Goal: Task Accomplishment & Management: Manage account settings

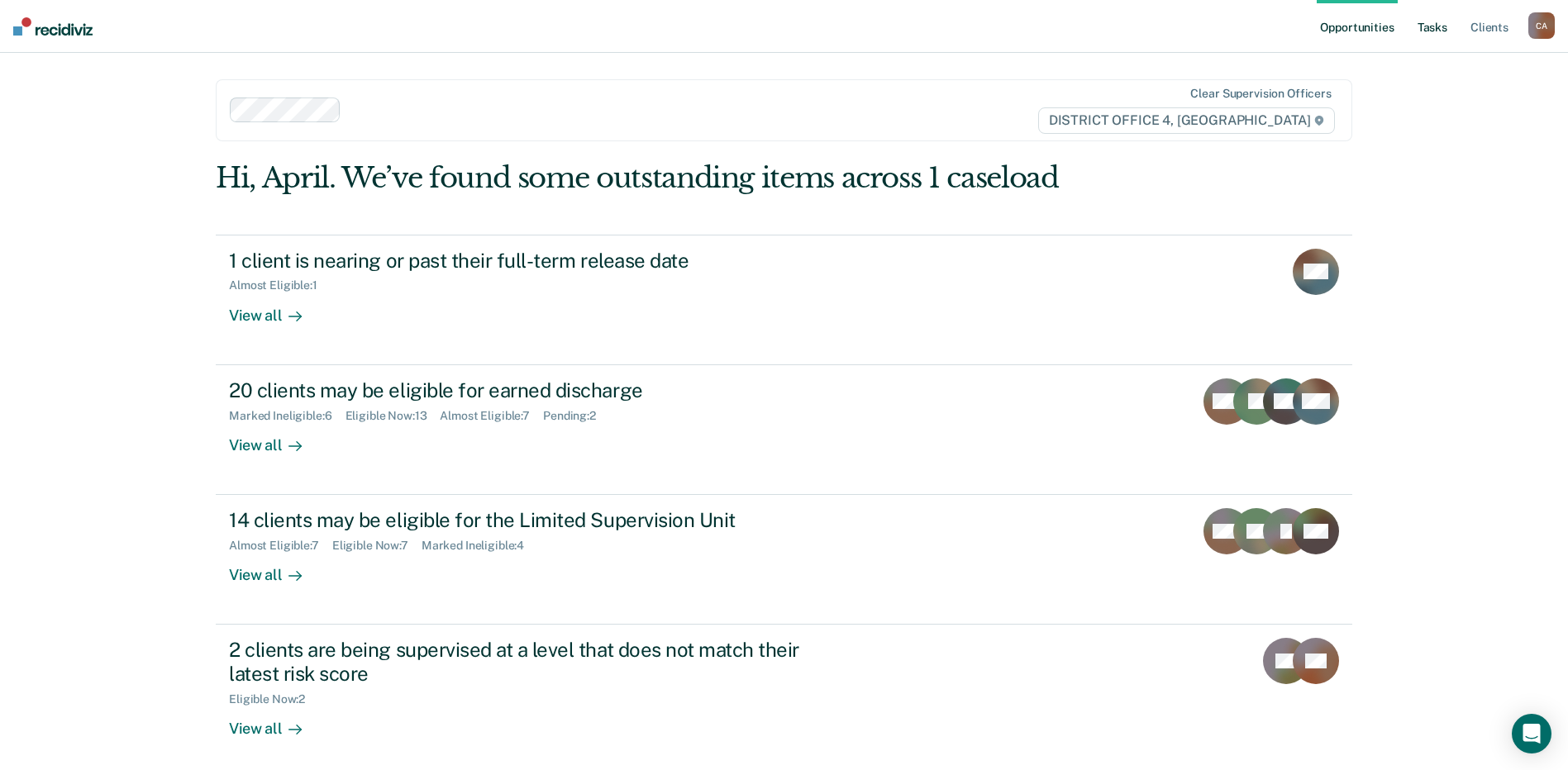
click at [1425, 27] on link "Tasks" at bounding box center [1432, 26] width 36 height 53
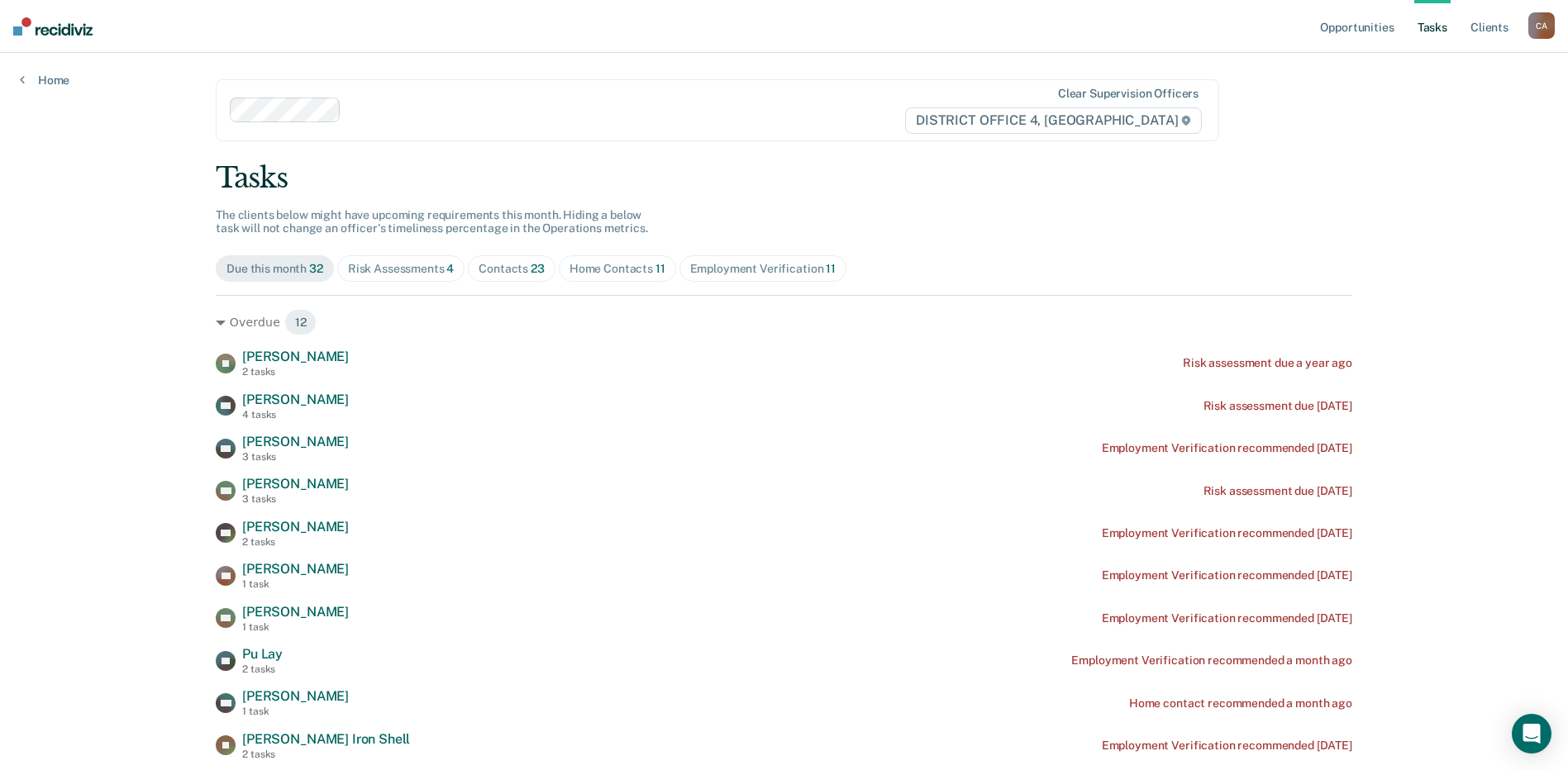
click at [608, 269] on div "Home Contacts 11" at bounding box center [617, 269] width 96 height 14
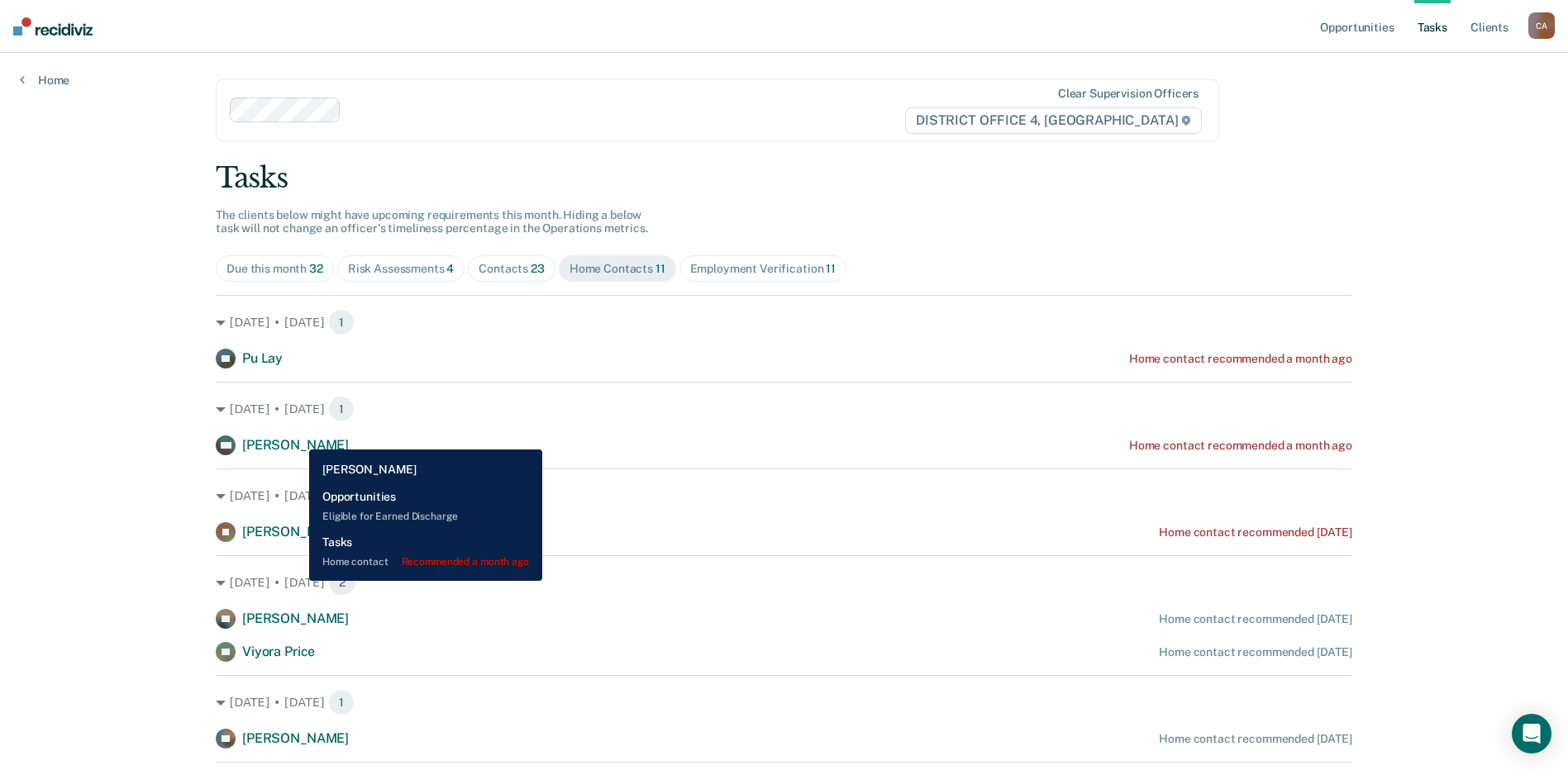
drag, startPoint x: 297, startPoint y: 437, endPoint x: 343, endPoint y: 449, distance: 47.5
click at [297, 437] on span "[PERSON_NAME]" at bounding box center [295, 445] width 106 height 15
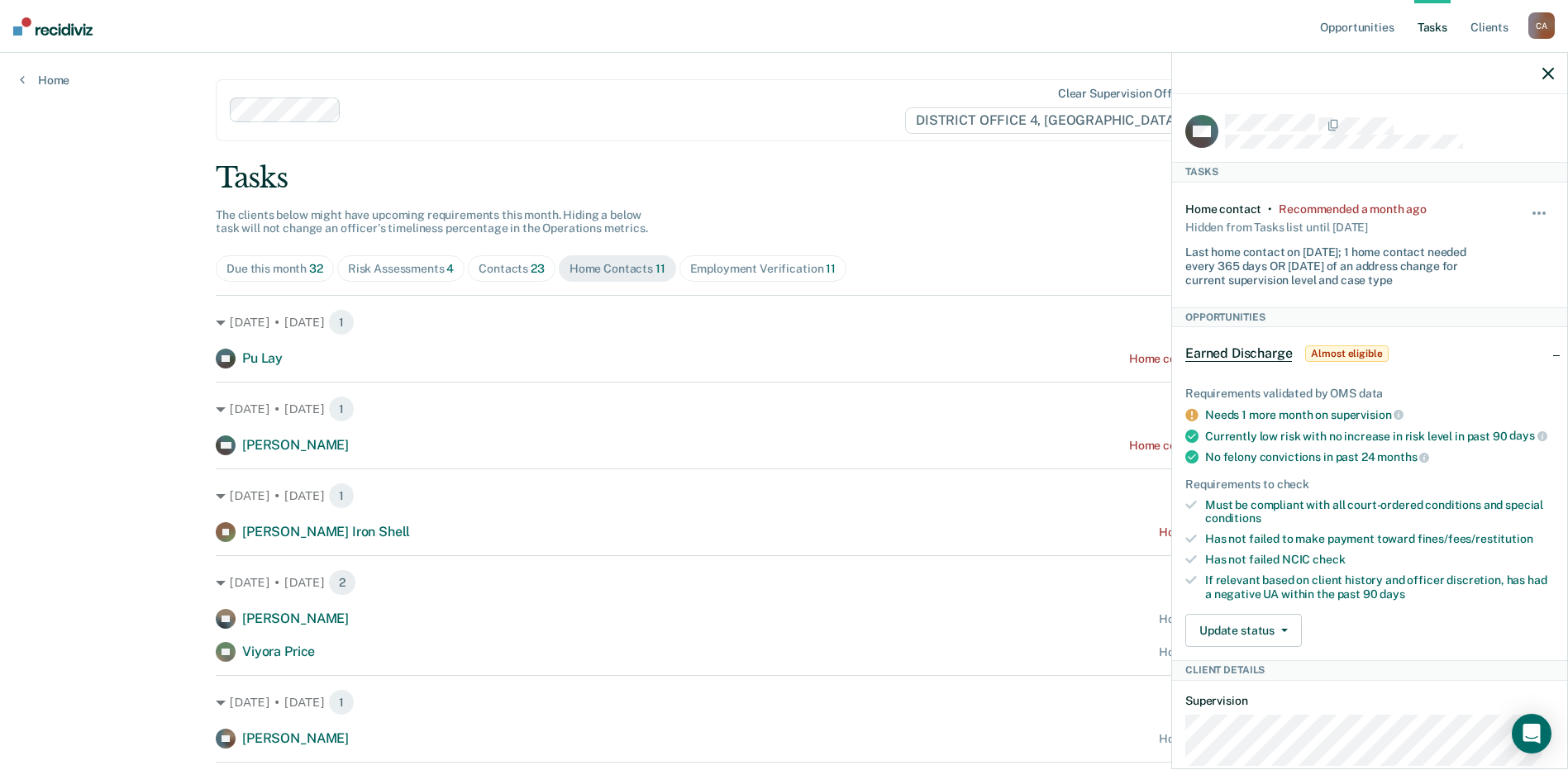
click at [1549, 72] on icon "button" at bounding box center [1548, 74] width 11 height 11
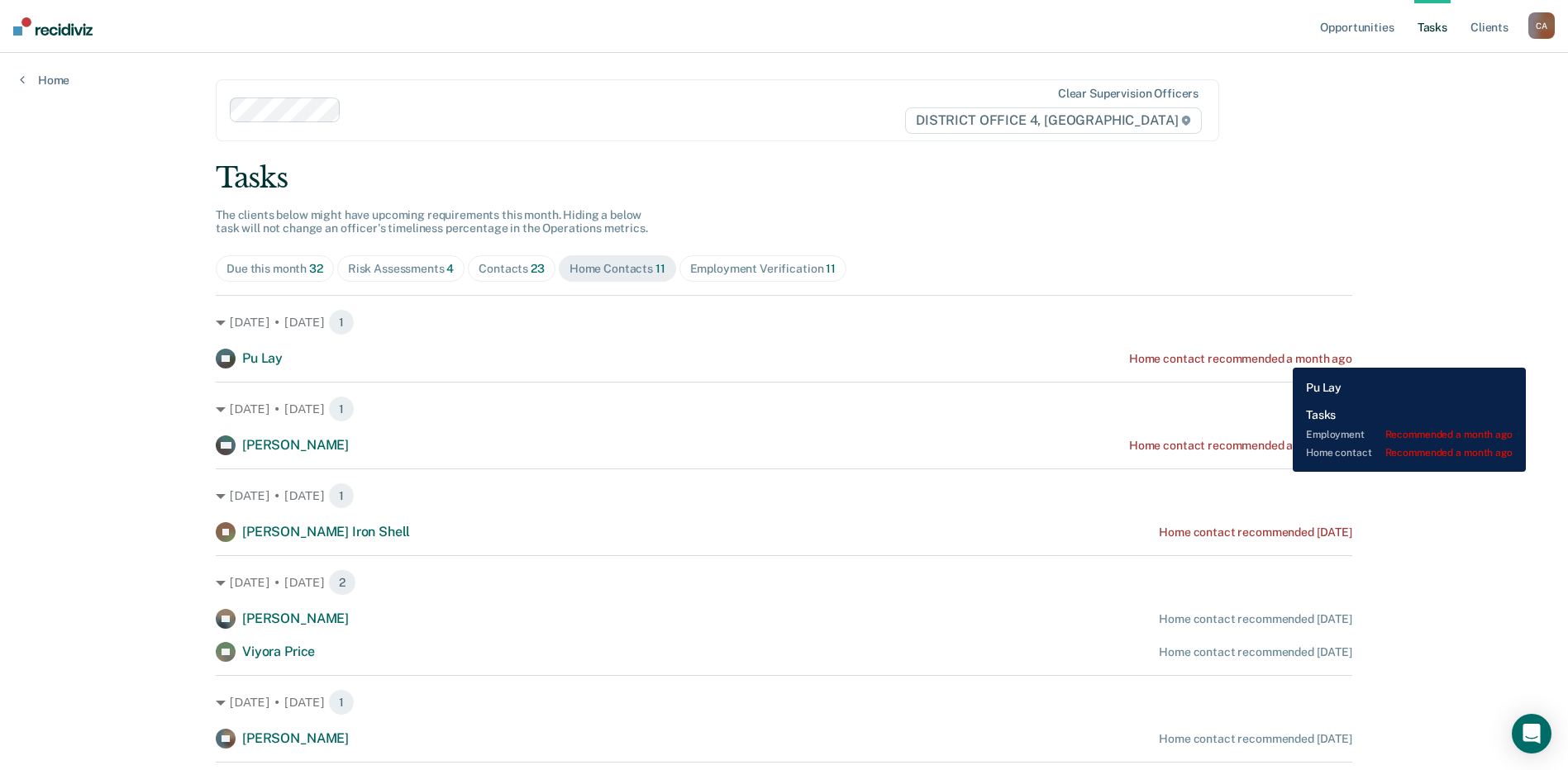
click at [1280, 355] on div "Home contact recommended a month ago" at bounding box center [1240, 359] width 223 height 14
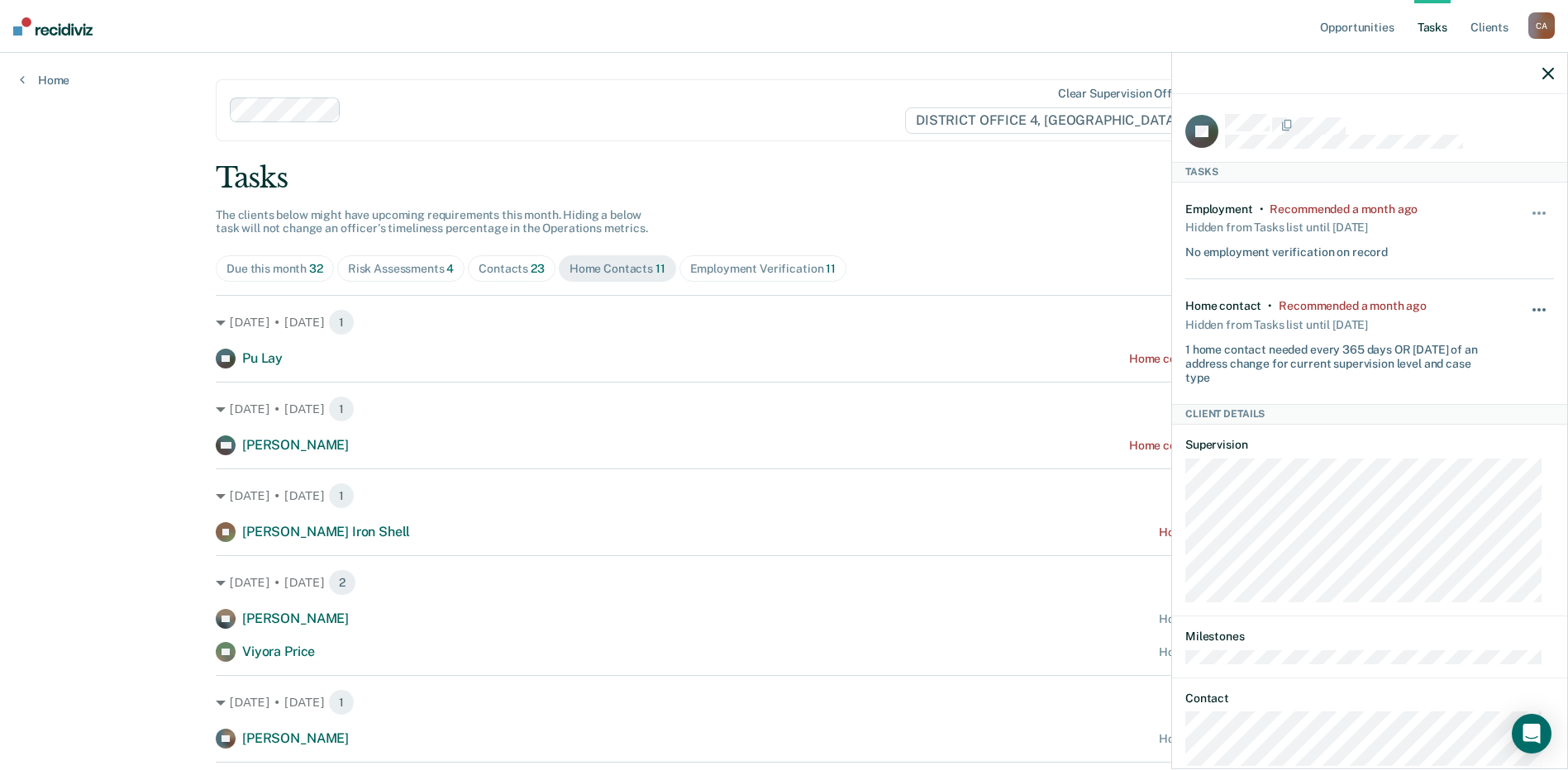
click at [1542, 308] on span "button" at bounding box center [1543, 309] width 3 height 3
click at [1492, 416] on button "30 days" at bounding box center [1494, 416] width 119 height 27
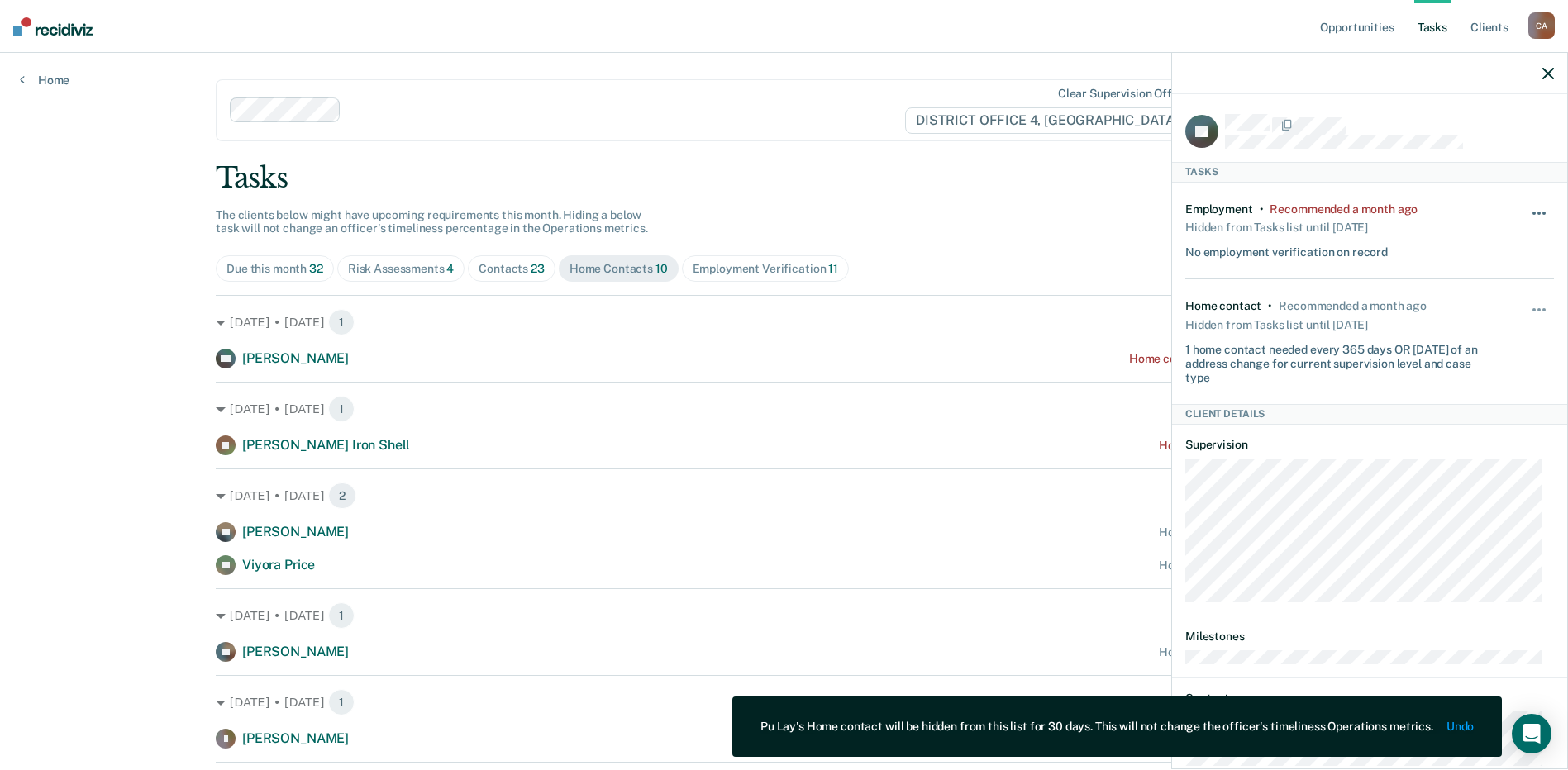
click at [1532, 216] on button "button" at bounding box center [1539, 222] width 28 height 27
click at [1510, 319] on button "30 days" at bounding box center [1494, 319] width 119 height 27
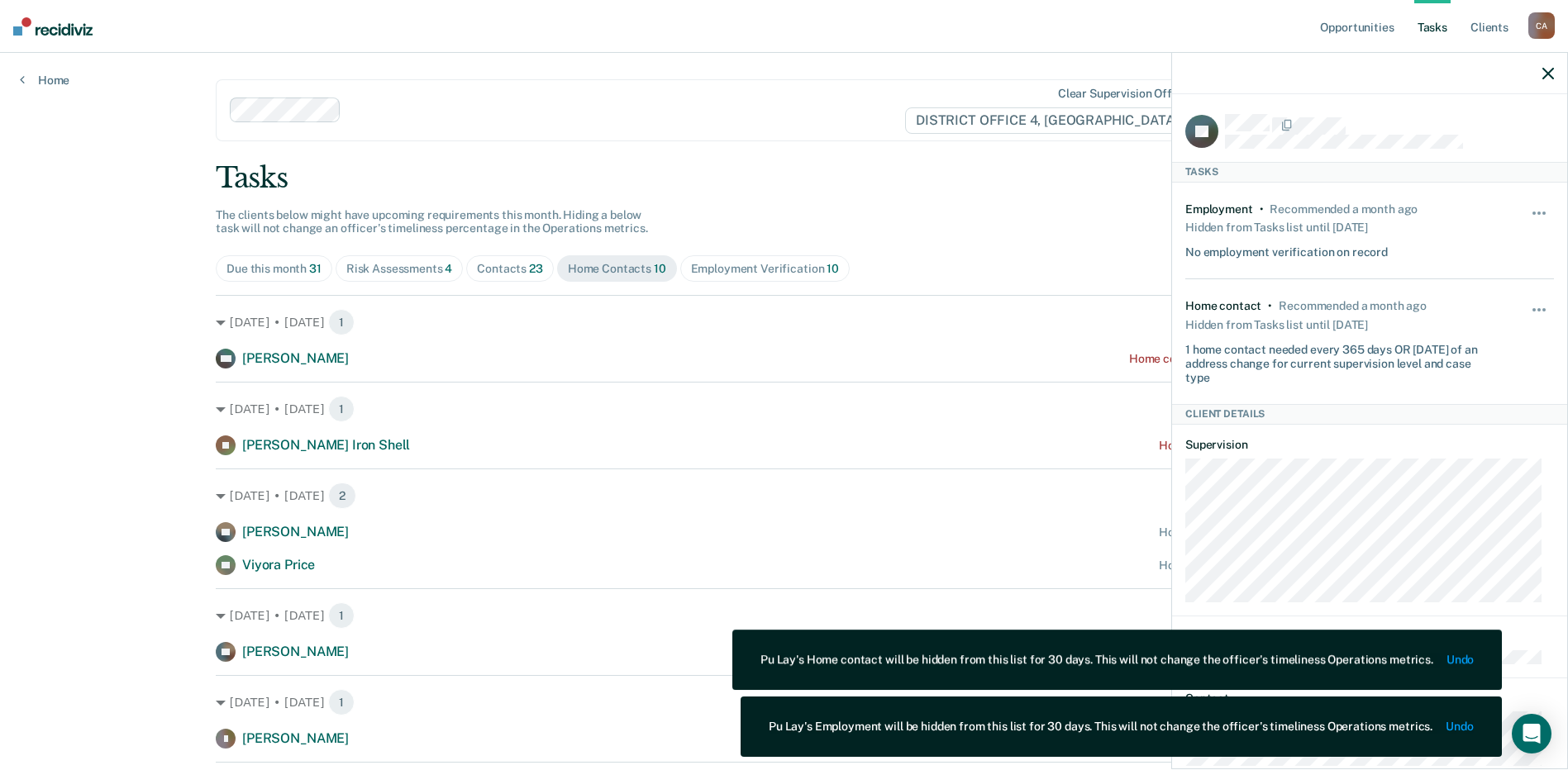
click at [1550, 72] on icon "button" at bounding box center [1548, 74] width 11 height 11
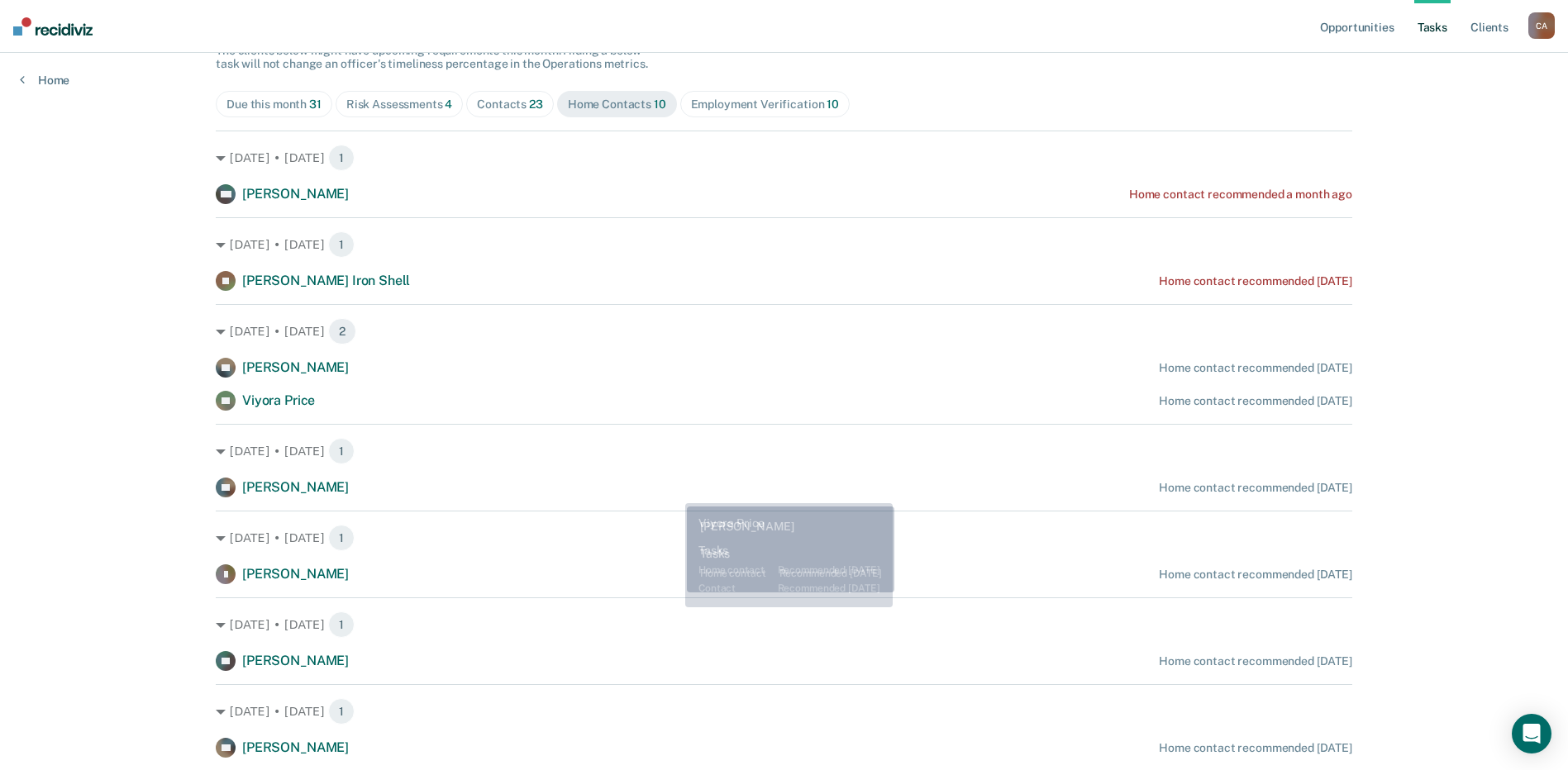
scroll to position [165, 0]
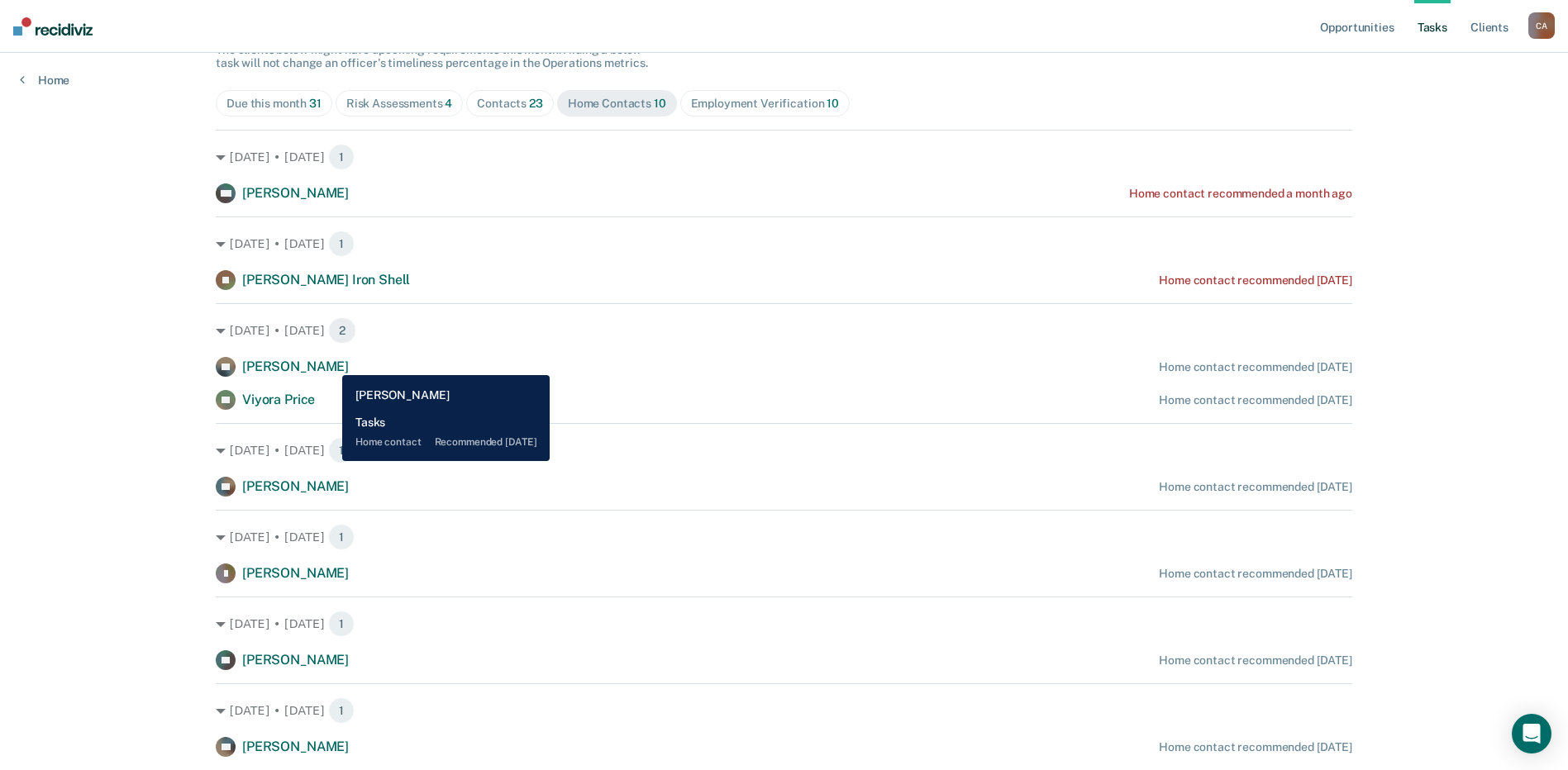
click at [330, 363] on span "[PERSON_NAME]" at bounding box center [295, 366] width 106 height 15
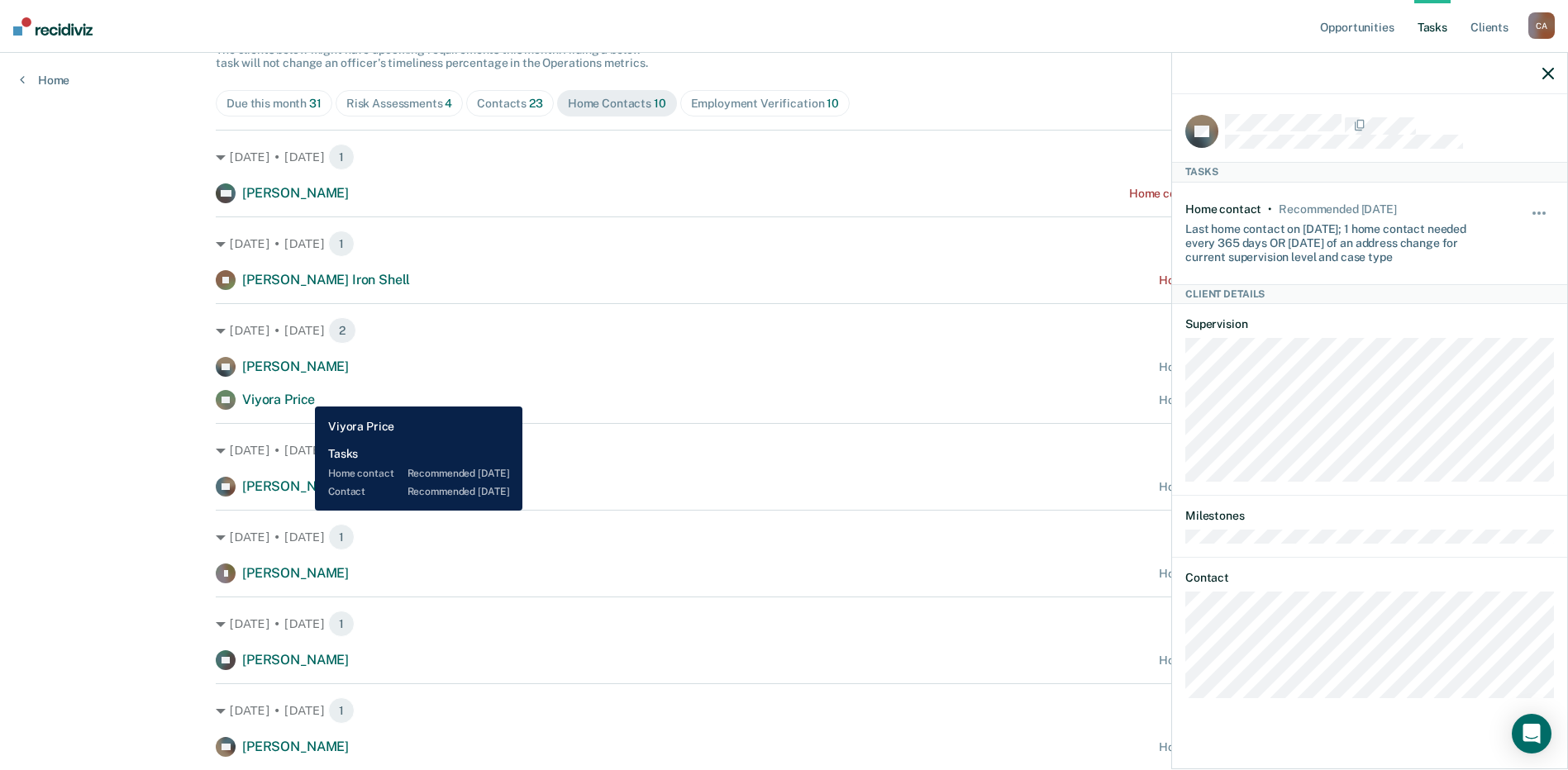
click at [302, 394] on span "Viyora Price" at bounding box center [278, 399] width 73 height 15
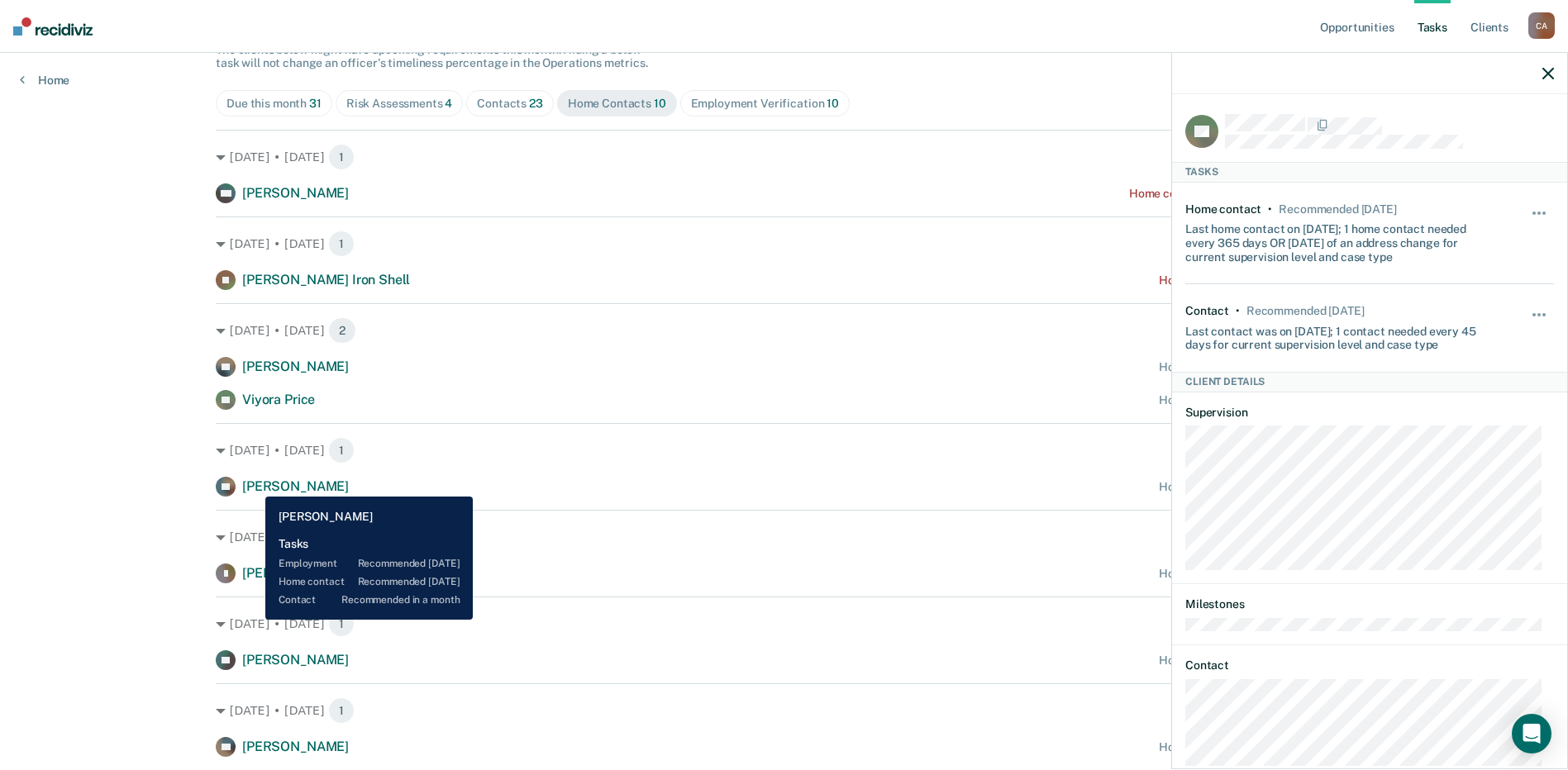
click at [253, 484] on span "[PERSON_NAME]" at bounding box center [295, 486] width 106 height 15
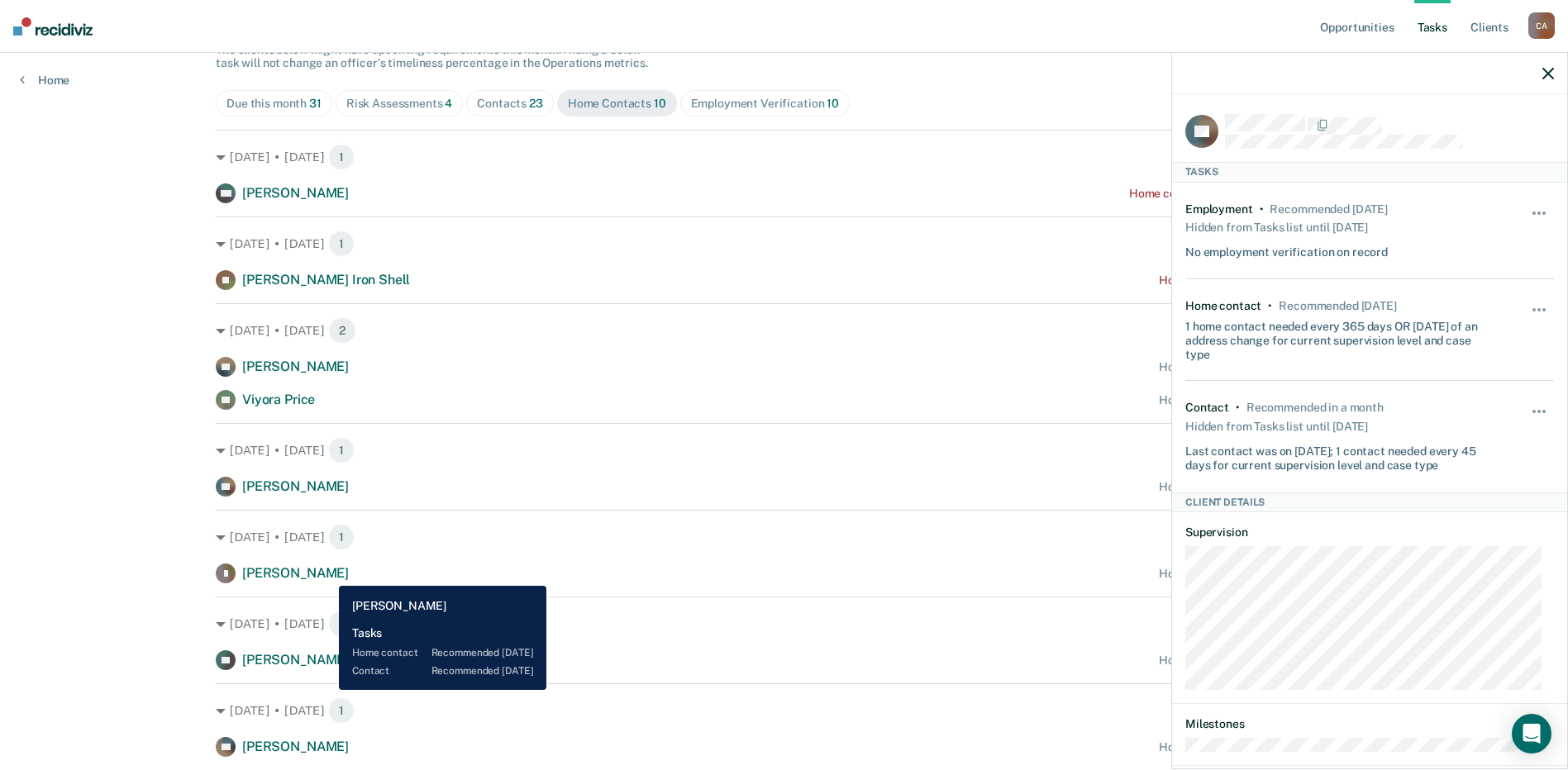
click at [326, 574] on span "[PERSON_NAME]" at bounding box center [295, 573] width 106 height 15
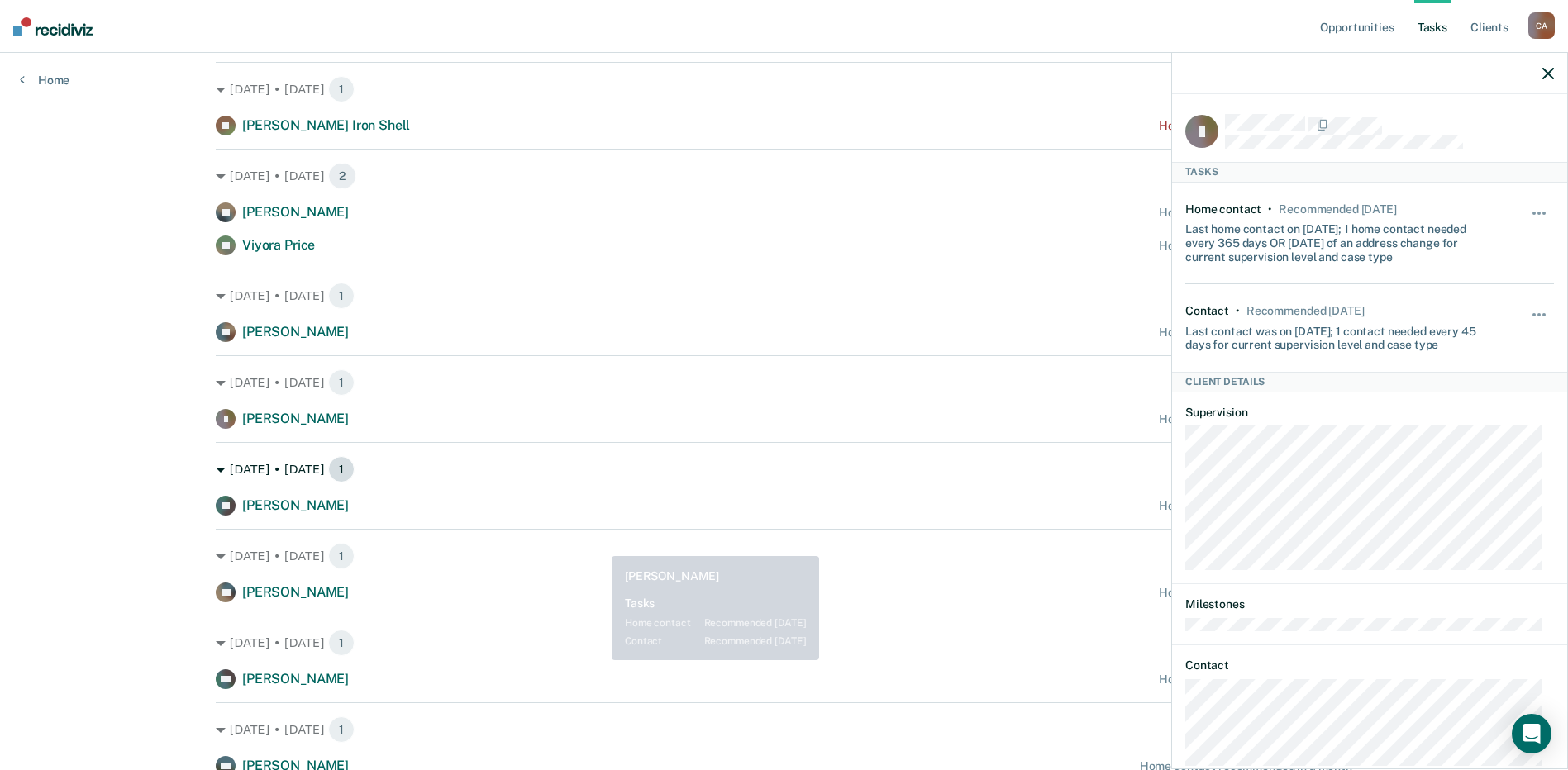
scroll to position [331, 0]
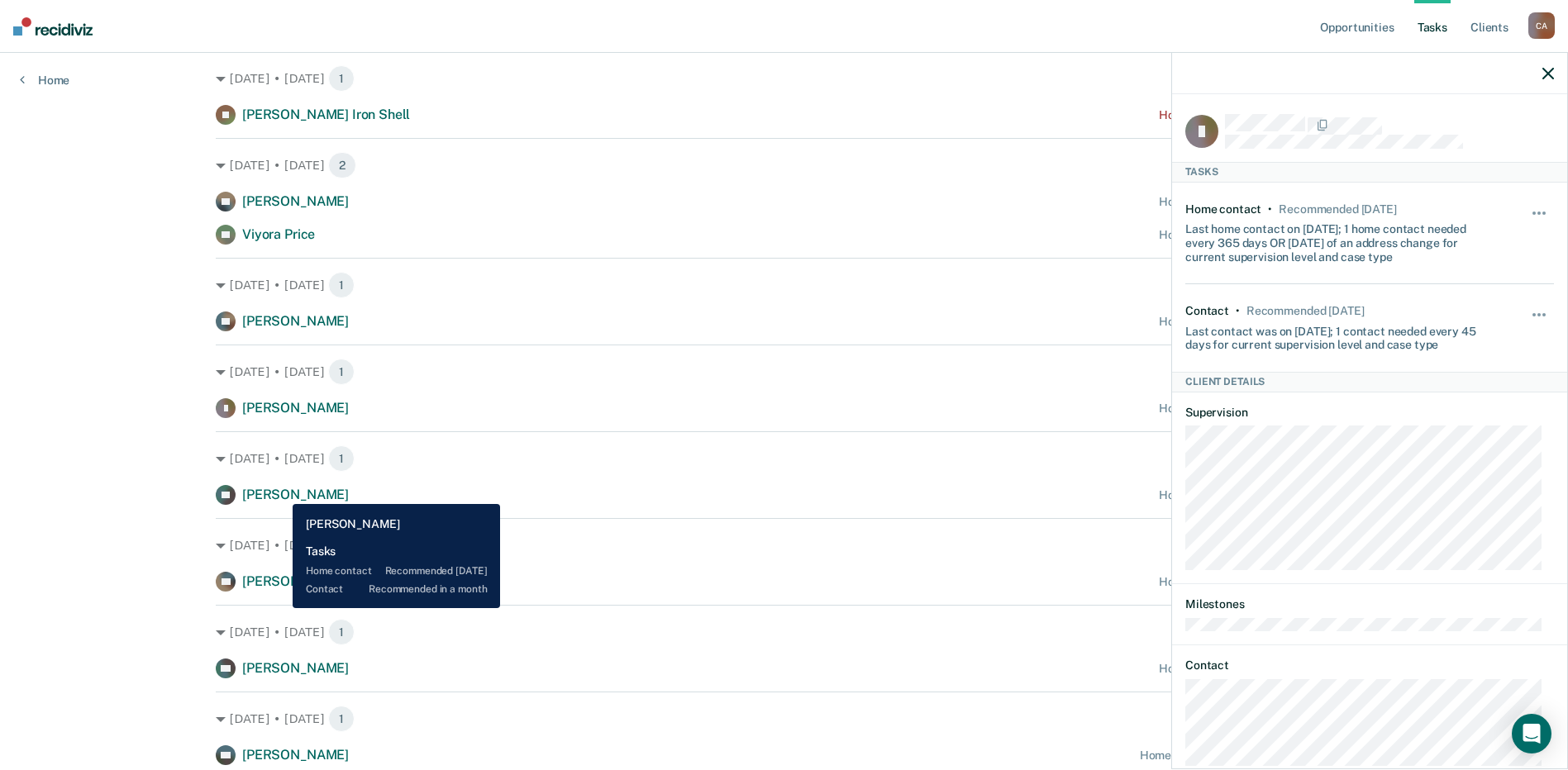
click at [280, 492] on span "[PERSON_NAME]" at bounding box center [295, 495] width 106 height 15
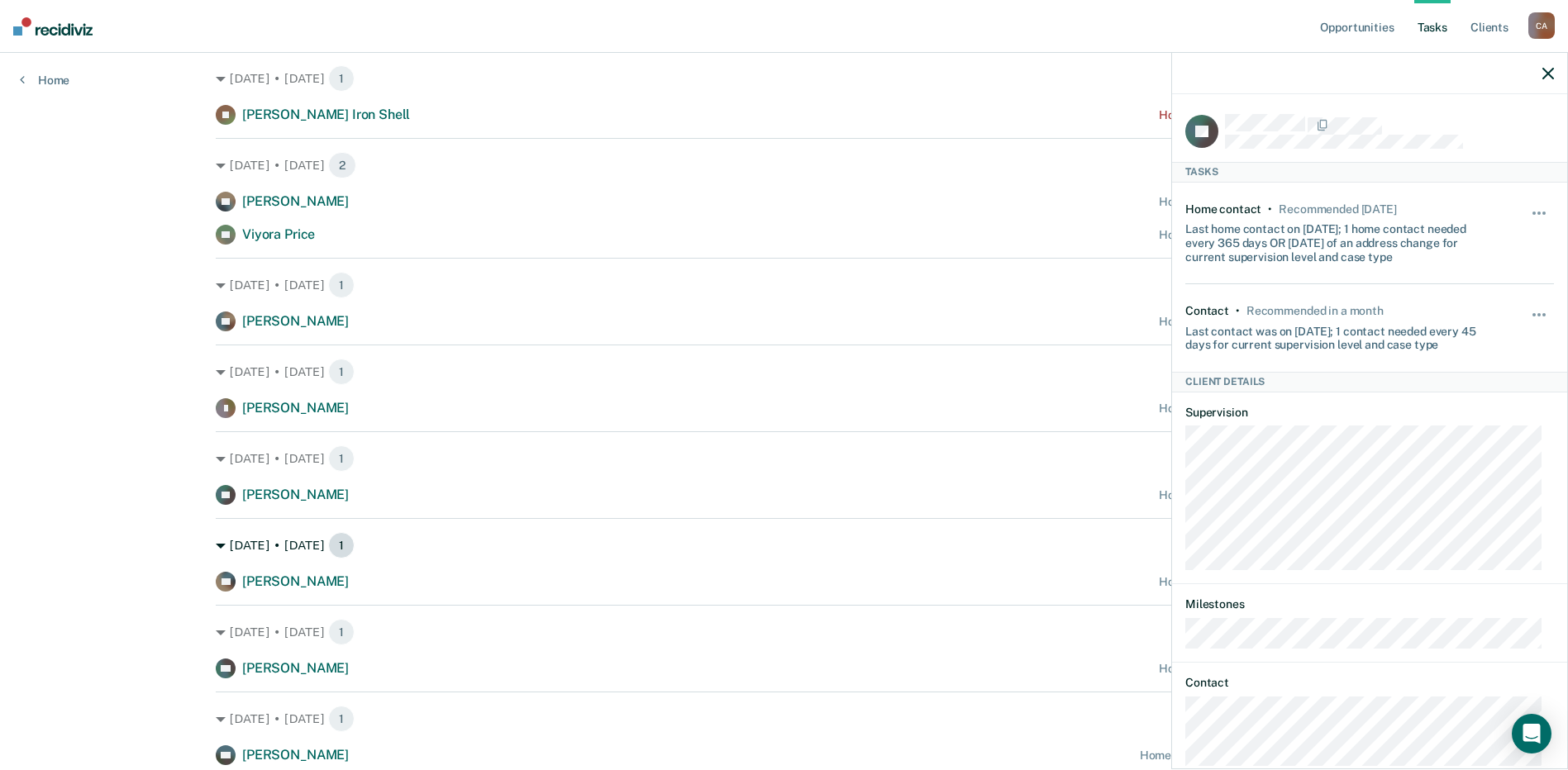
click at [757, 543] on div "[DATE] • [DATE] 1" at bounding box center [784, 545] width 1137 height 27
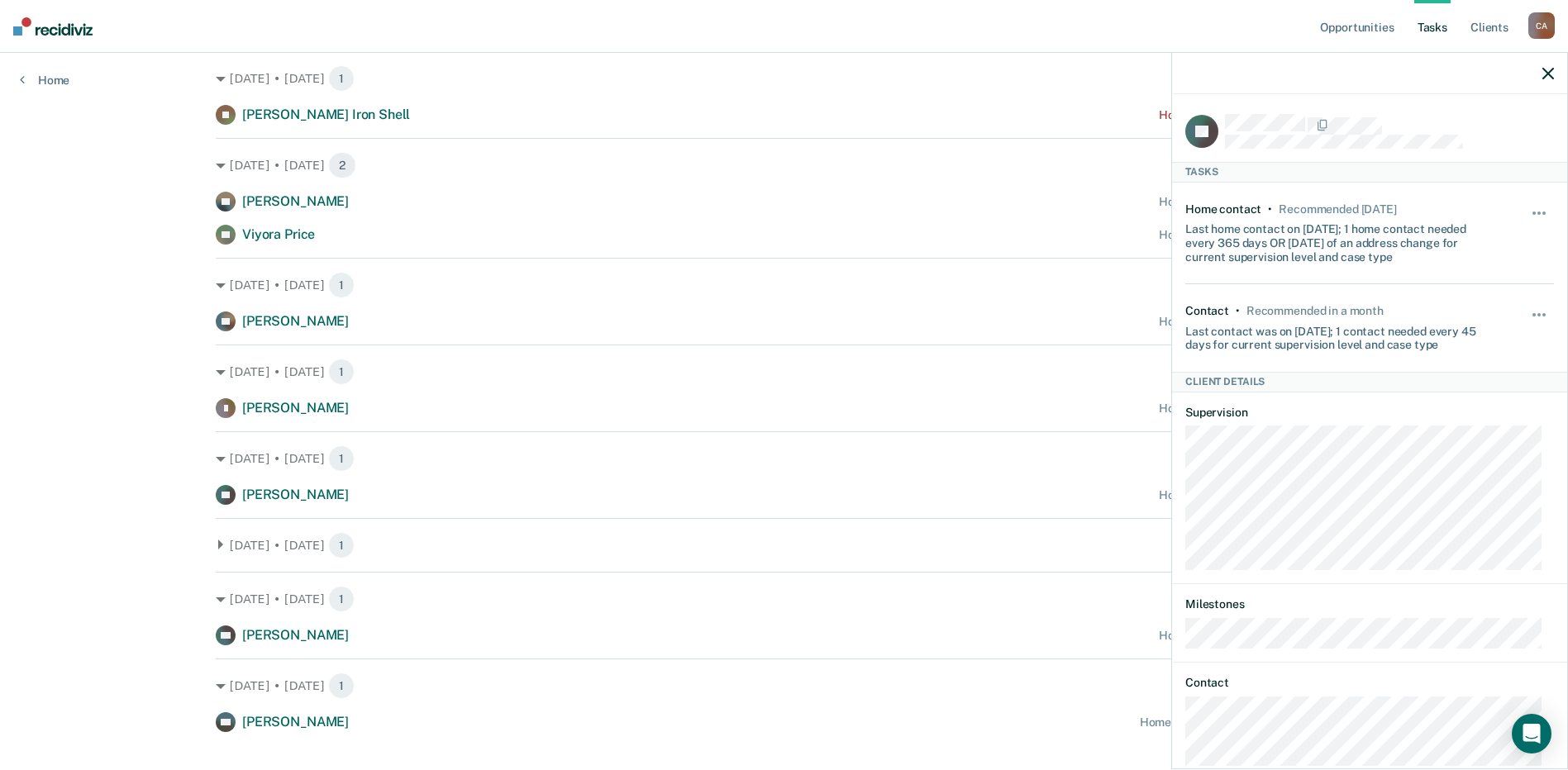
click at [1542, 76] on icon "button" at bounding box center [1548, 74] width 11 height 11
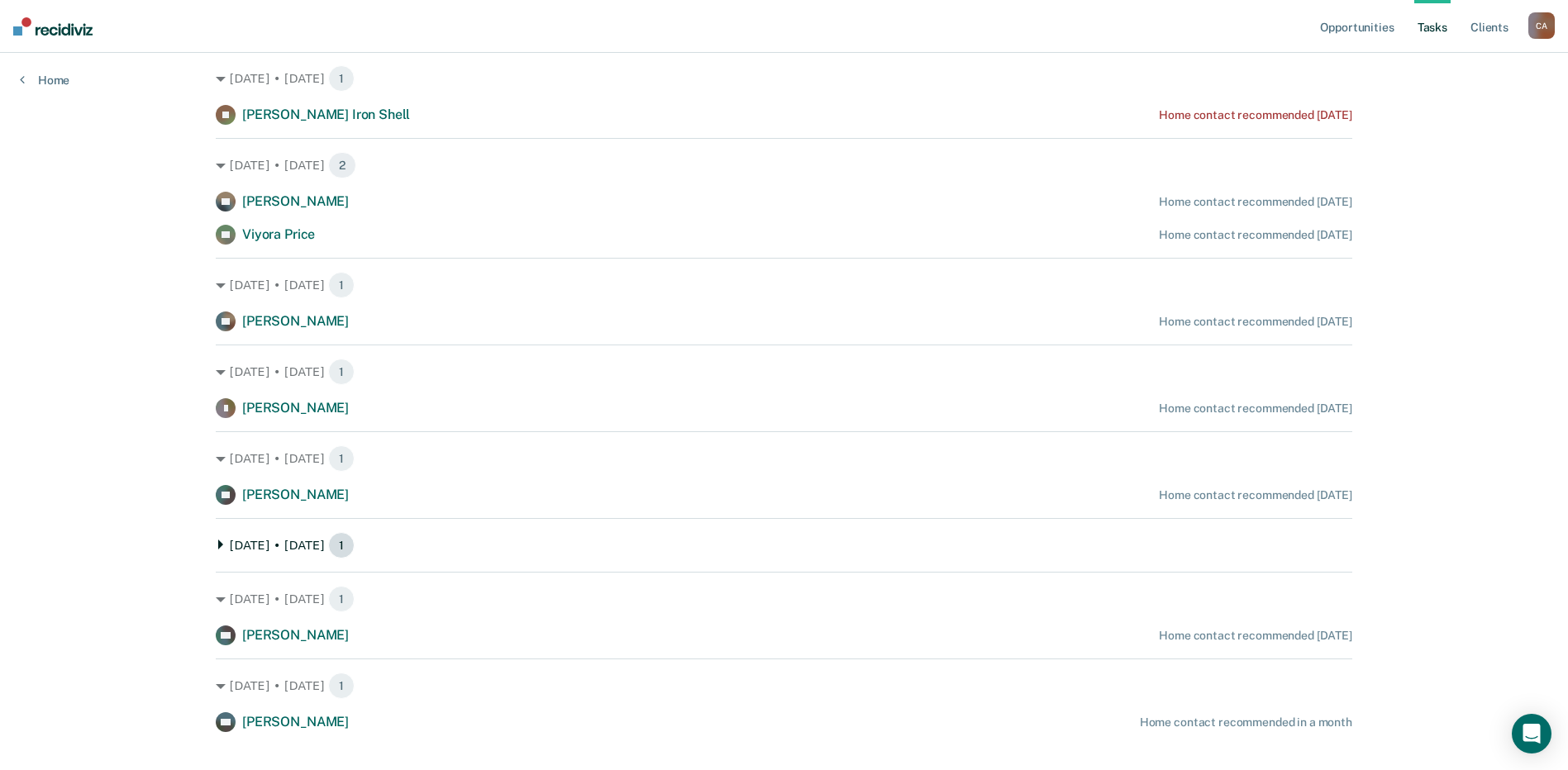
click at [218, 547] on icon at bounding box center [220, 544] width 10 height 10
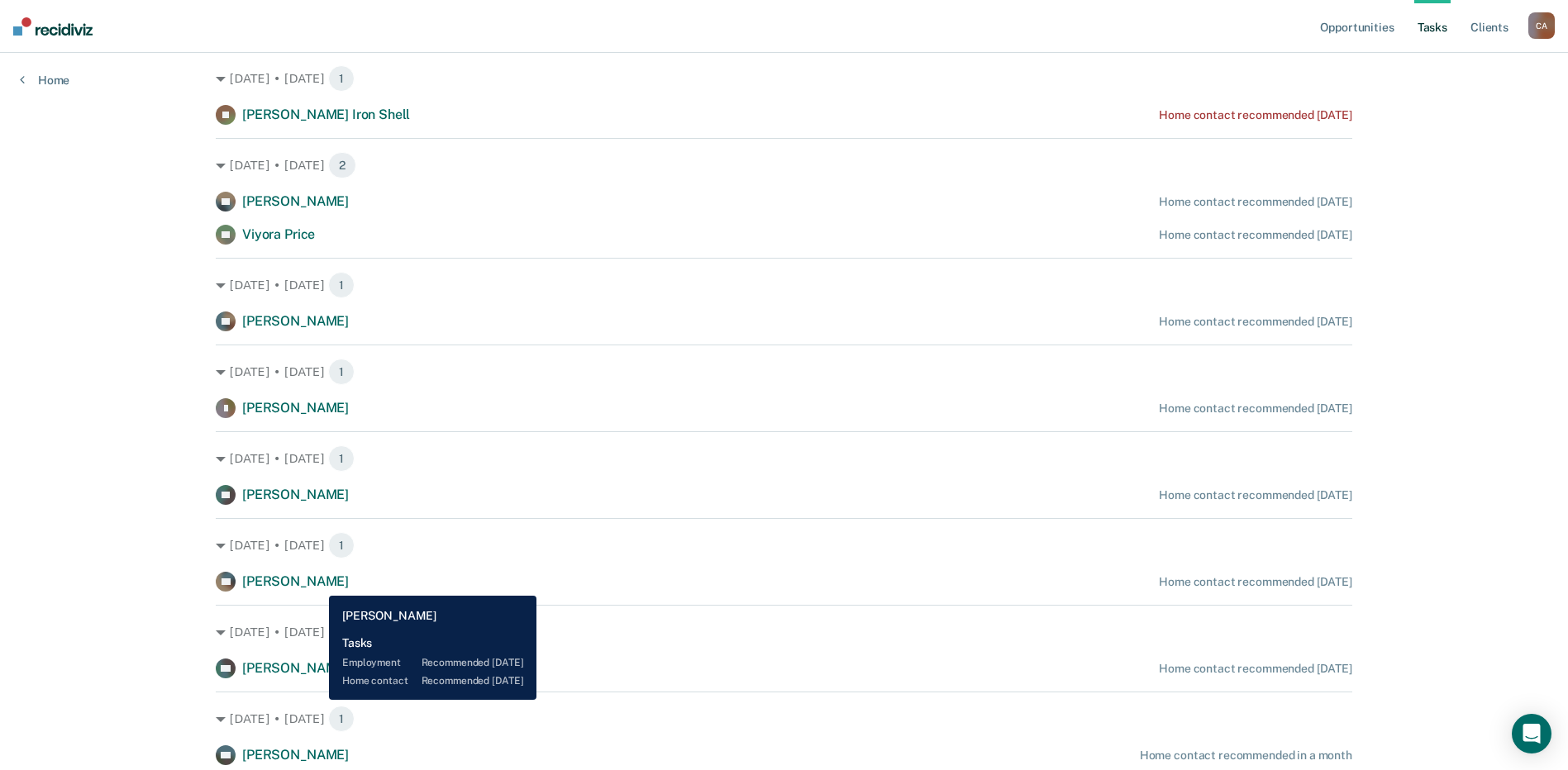
click at [315, 578] on span "[PERSON_NAME]" at bounding box center [295, 582] width 106 height 15
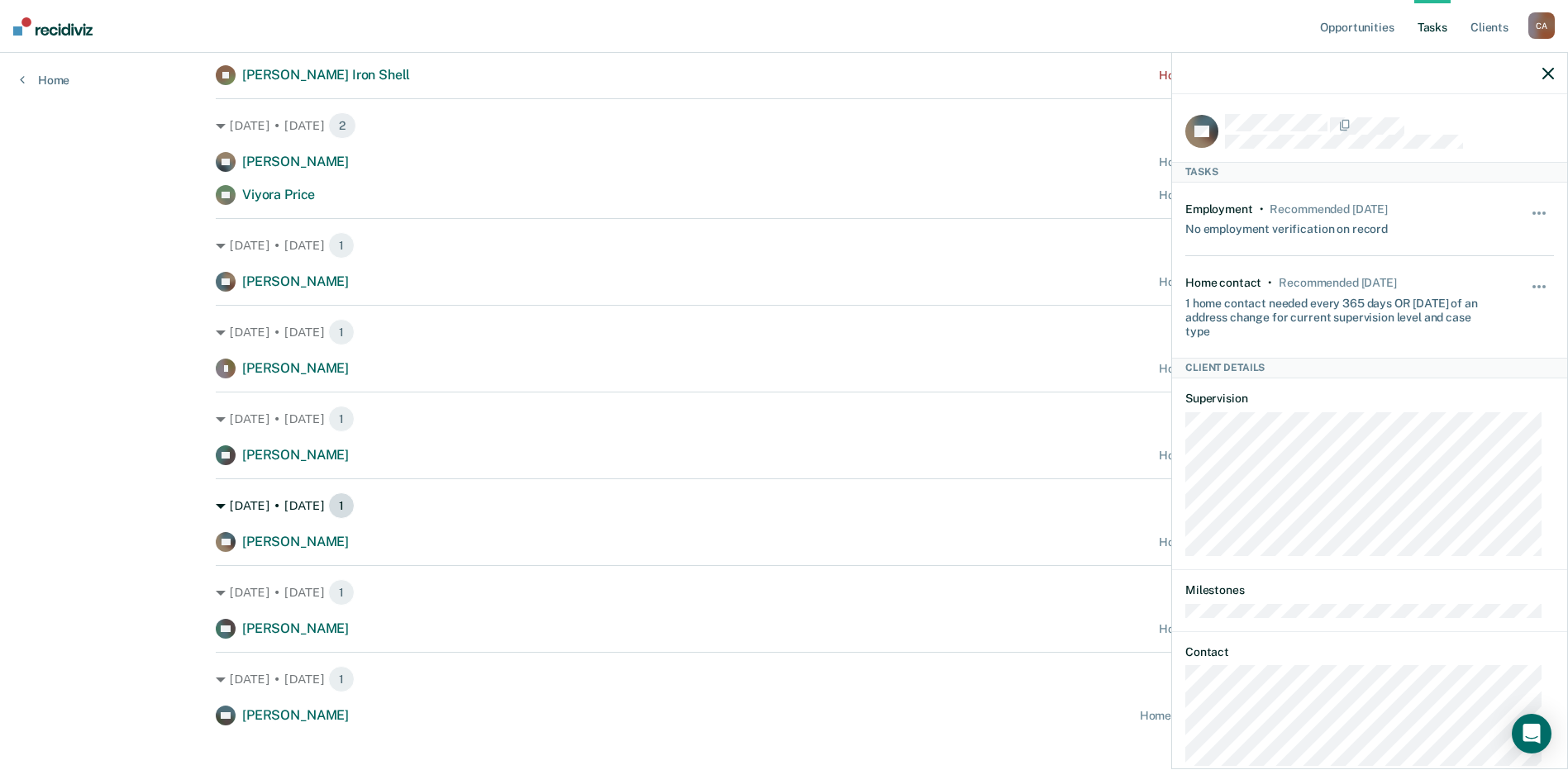
scroll to position [391, 0]
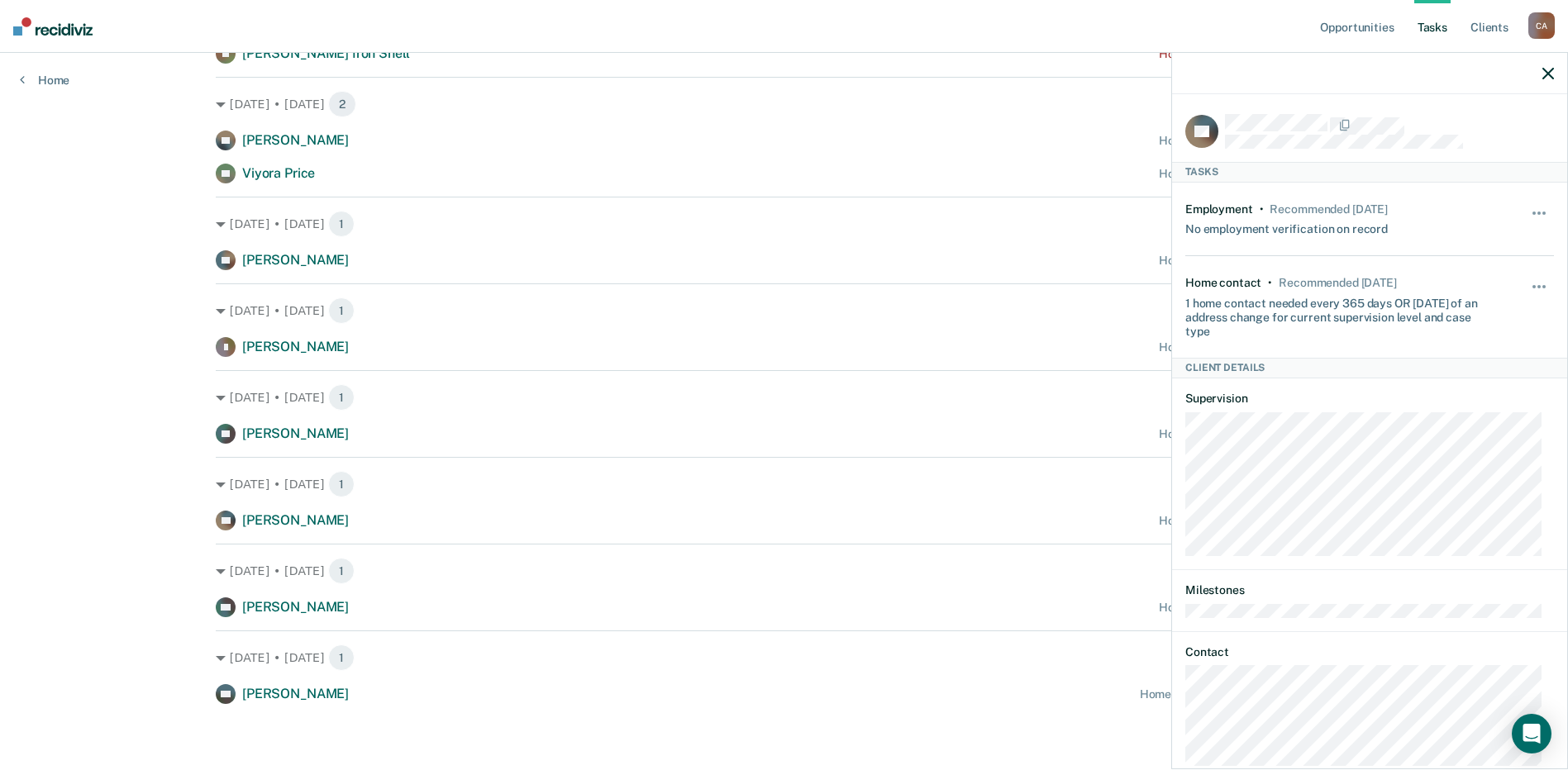
click at [1545, 70] on icon "button" at bounding box center [1548, 74] width 11 height 11
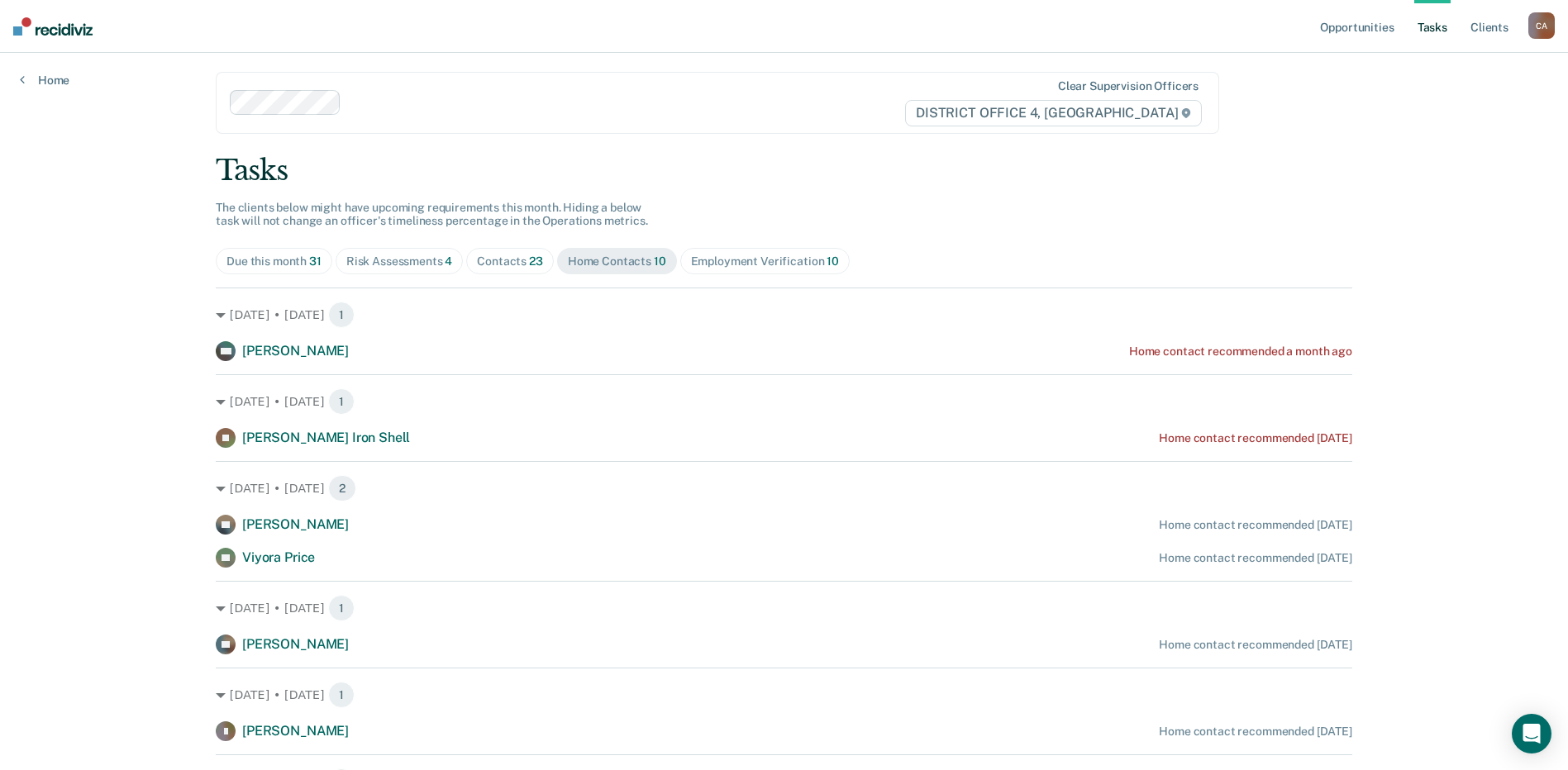
scroll to position [0, 0]
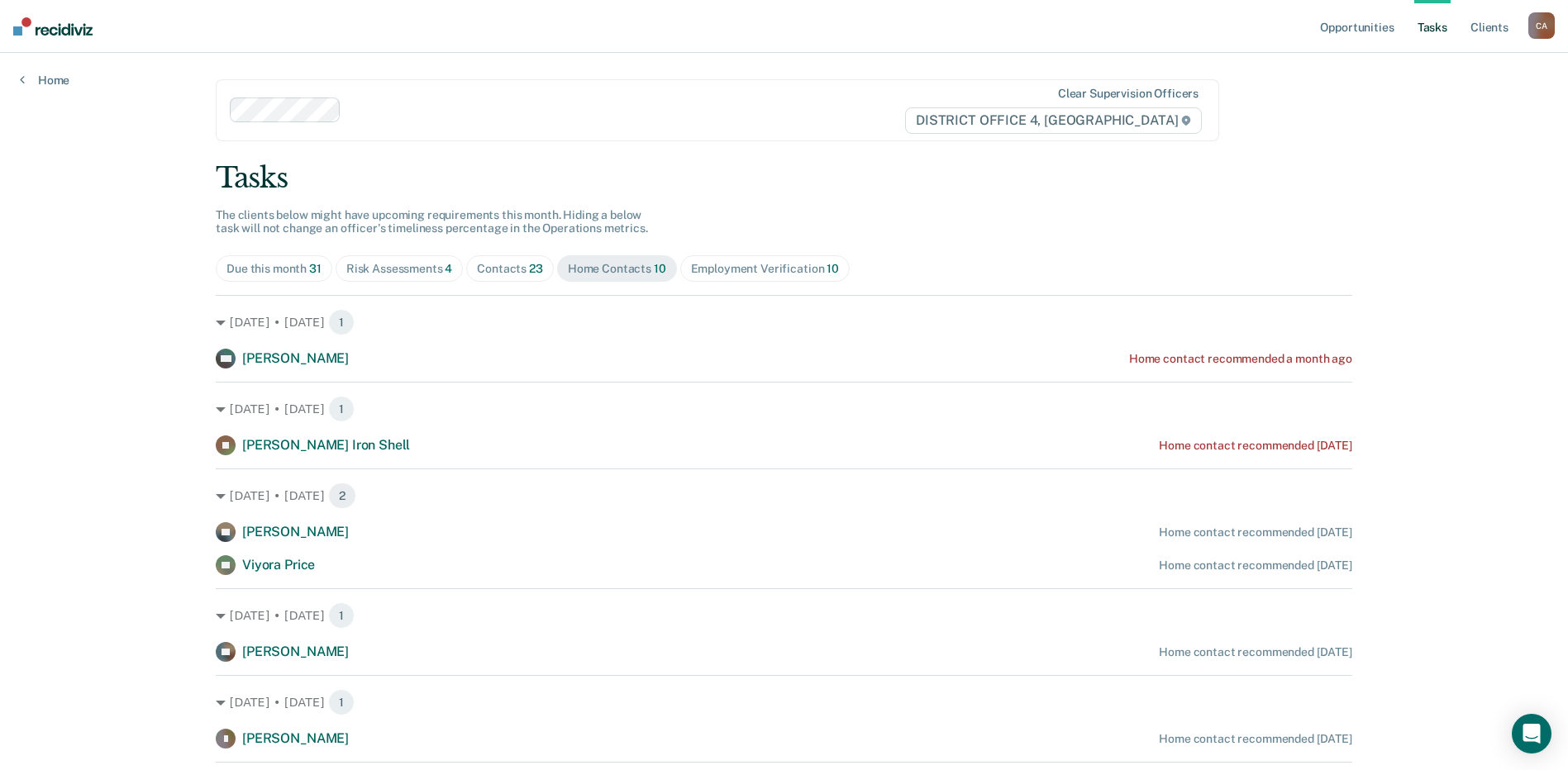
click at [410, 264] on div "Risk Assessments 4" at bounding box center [399, 269] width 106 height 14
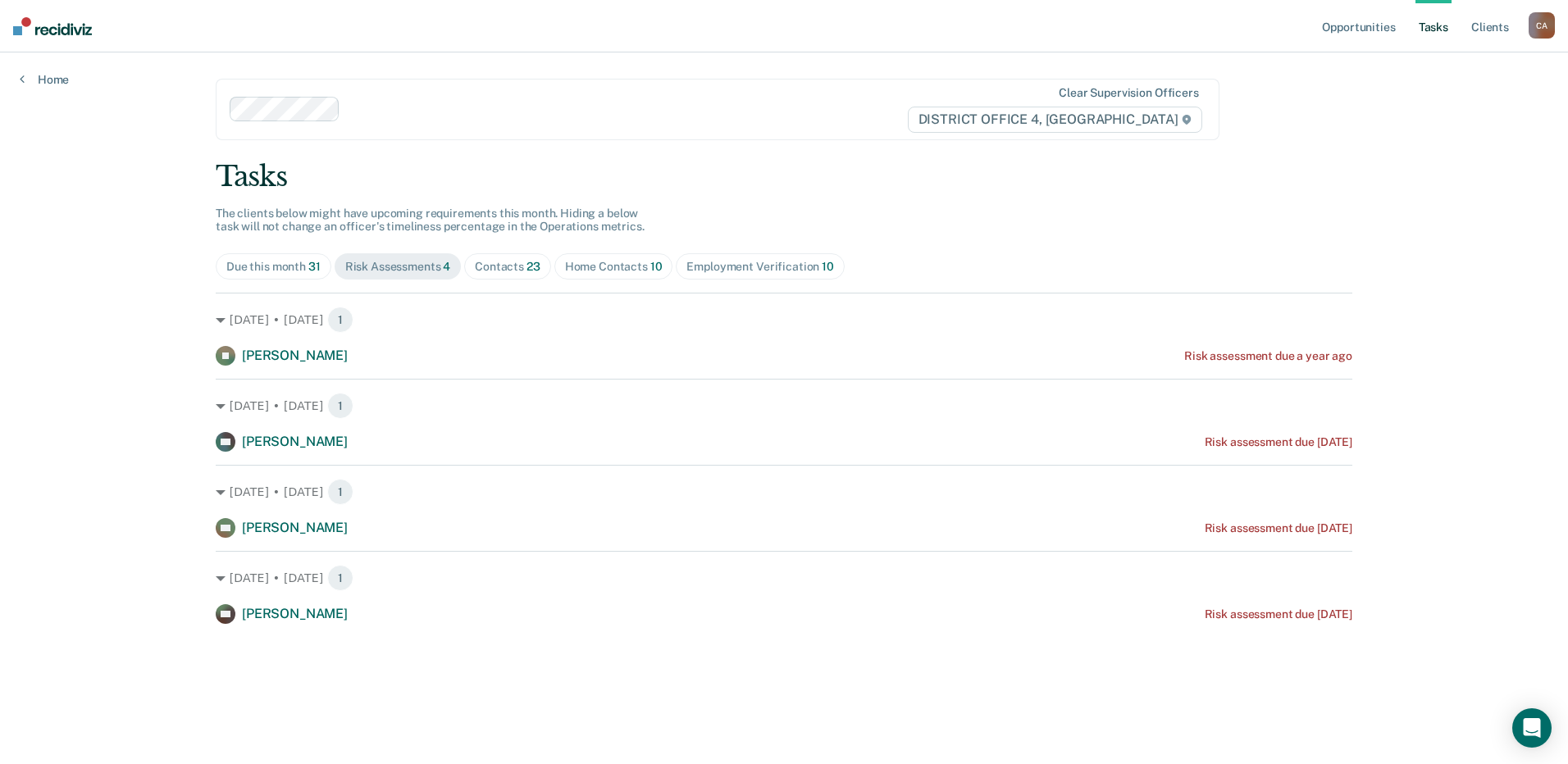
click at [788, 264] on div "Employment Verification 10" at bounding box center [759, 267] width 147 height 14
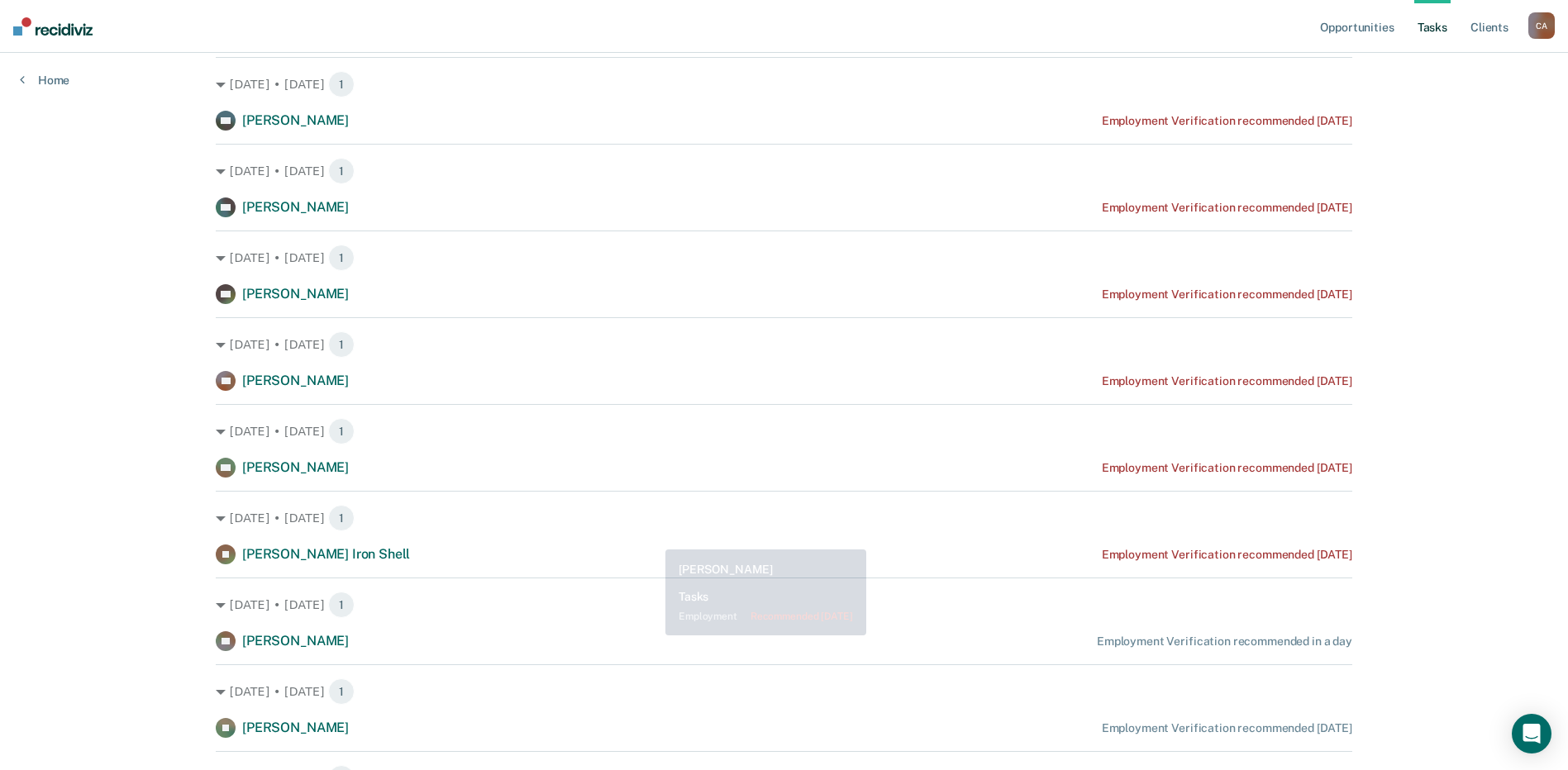
scroll to position [248, 0]
